Goal: Task Accomplishment & Management: Manage account settings

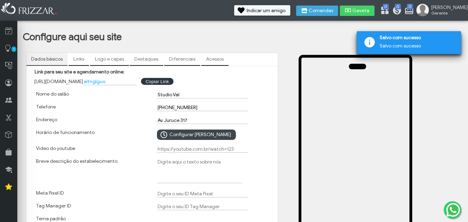
click at [78, 57] on link "Links" at bounding box center [79, 59] width 20 height 12
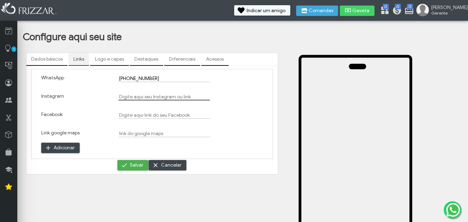
click at [136, 94] on input "Instagram" at bounding box center [163, 96] width 91 height 7
type input "Studio_Val_moema"
click at [136, 114] on input "Facebook" at bounding box center [163, 115] width 91 height 7
click at [141, 136] on input "Link google maps" at bounding box center [163, 133] width 91 height 7
paste input "[URL][DOMAIN_NAME][PHONE_NUMBER]"
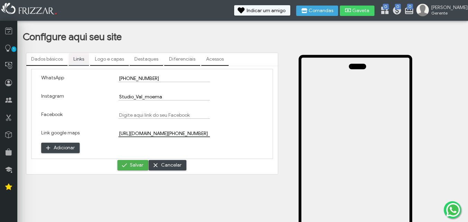
scroll to position [0, 360]
type input "[URL][DOMAIN_NAME][PHONE_NUMBER]"
click at [138, 167] on span "Salvar" at bounding box center [137, 165] width 14 height 10
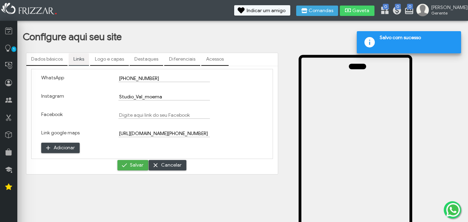
click at [115, 56] on link "Logo e capas" at bounding box center [109, 59] width 39 height 12
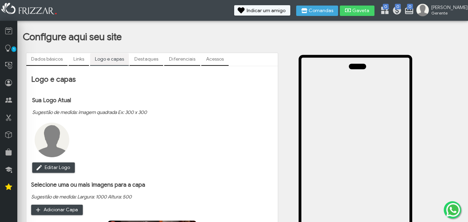
click at [157, 59] on link "Destaques" at bounding box center [147, 59] width 34 height 12
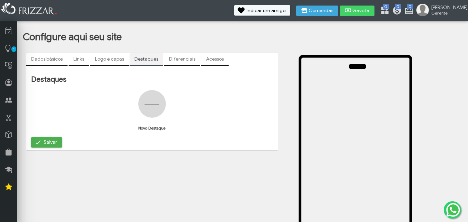
click at [182, 63] on link "Diferenciais" at bounding box center [182, 59] width 36 height 12
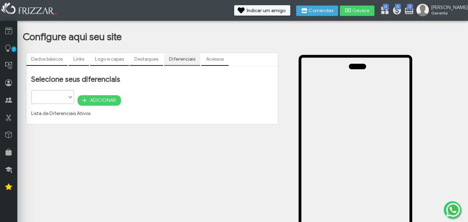
click at [208, 61] on link "Acessos" at bounding box center [214, 59] width 27 height 12
